Goal: Navigation & Orientation: Find specific page/section

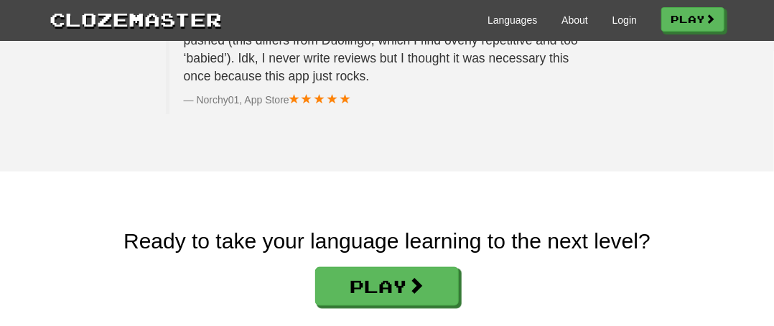
scroll to position [2509, 0]
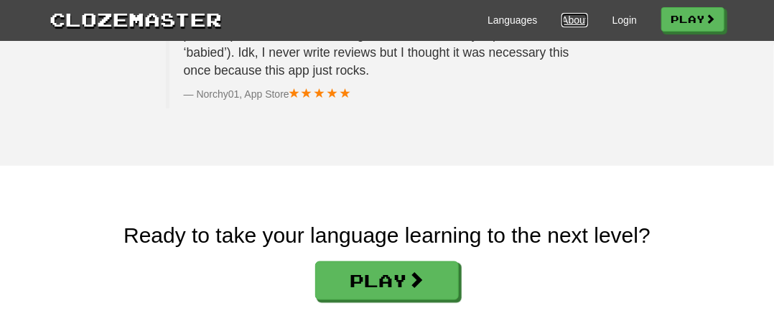
click at [562, 19] on link "About" at bounding box center [574, 20] width 27 height 14
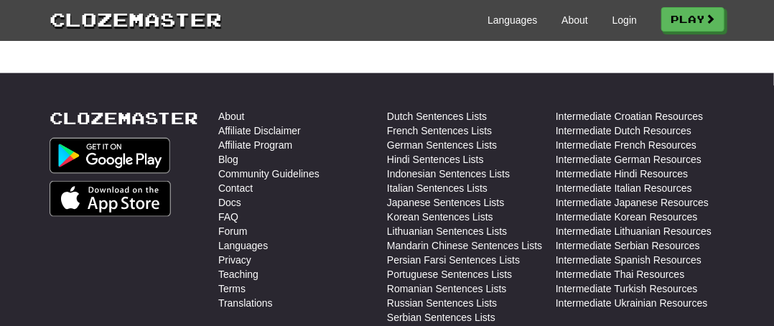
scroll to position [661, 0]
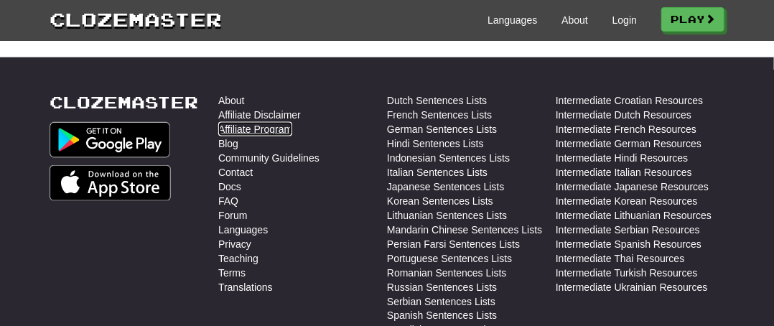
click at [276, 129] on link "Affiliate Program" at bounding box center [255, 129] width 74 height 14
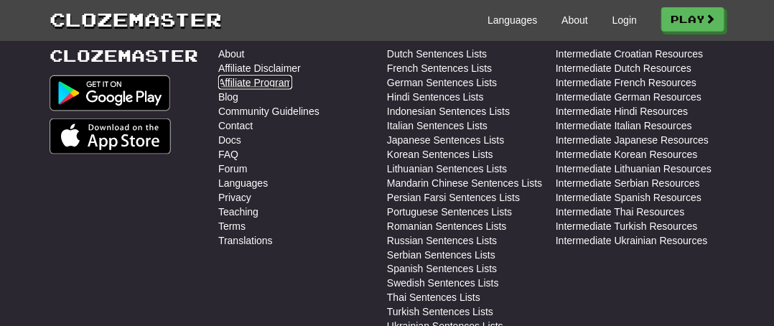
scroll to position [696, 0]
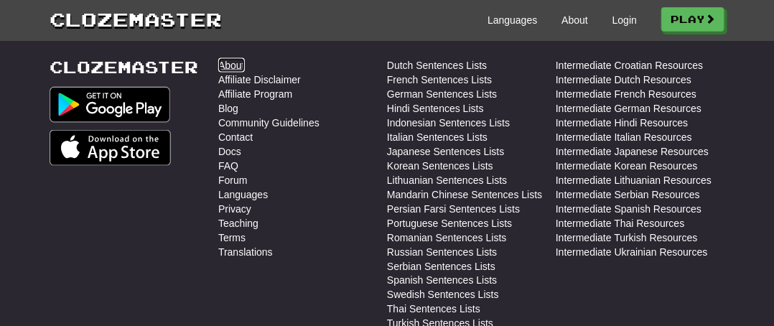
click at [240, 62] on link "About" at bounding box center [231, 65] width 27 height 14
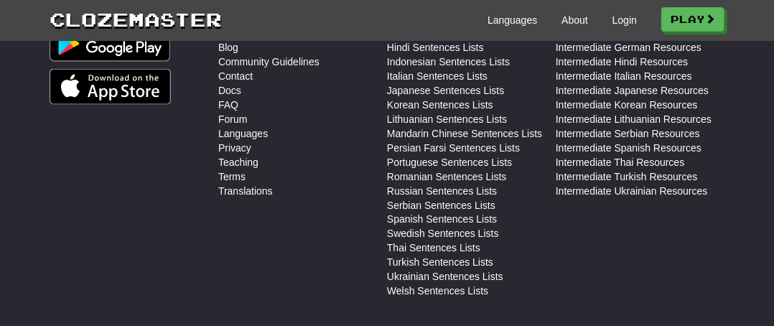
scroll to position [764, 0]
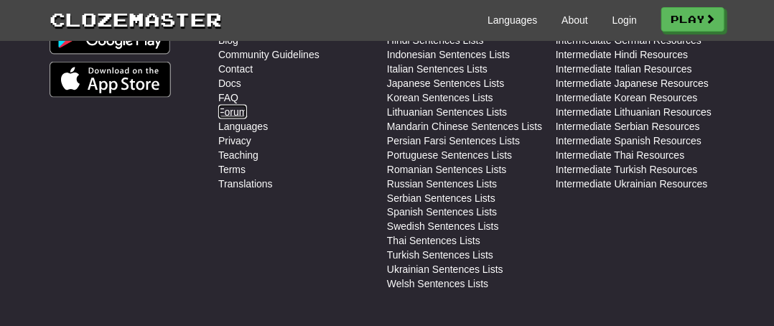
click at [233, 109] on link "Forum" at bounding box center [232, 112] width 29 height 14
